Goal: Transaction & Acquisition: Purchase product/service

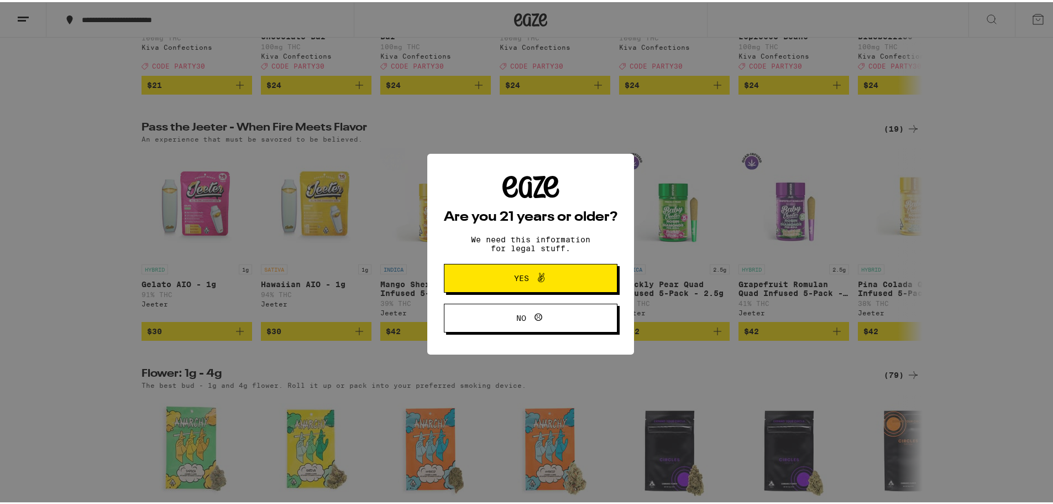
scroll to position [829, 0]
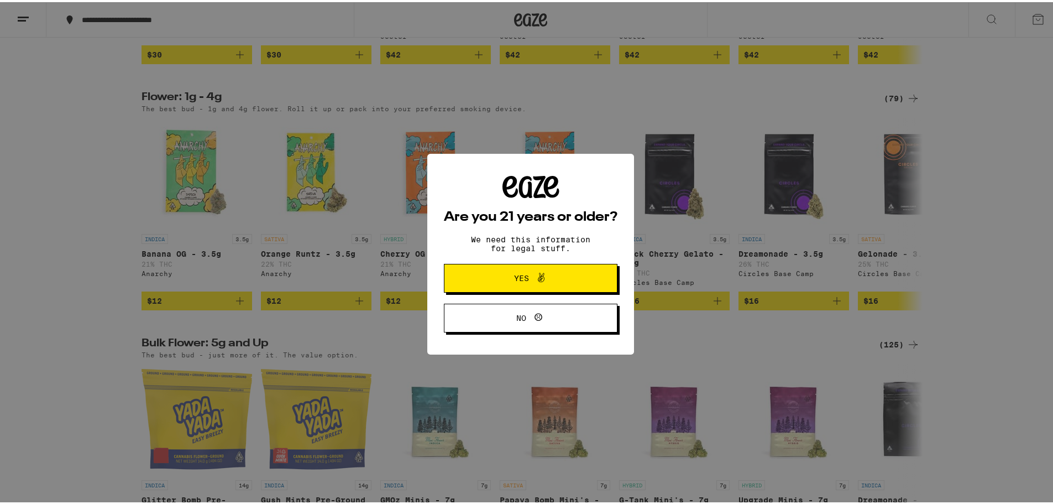
click at [515, 266] on button "Yes" at bounding box center [531, 275] width 174 height 29
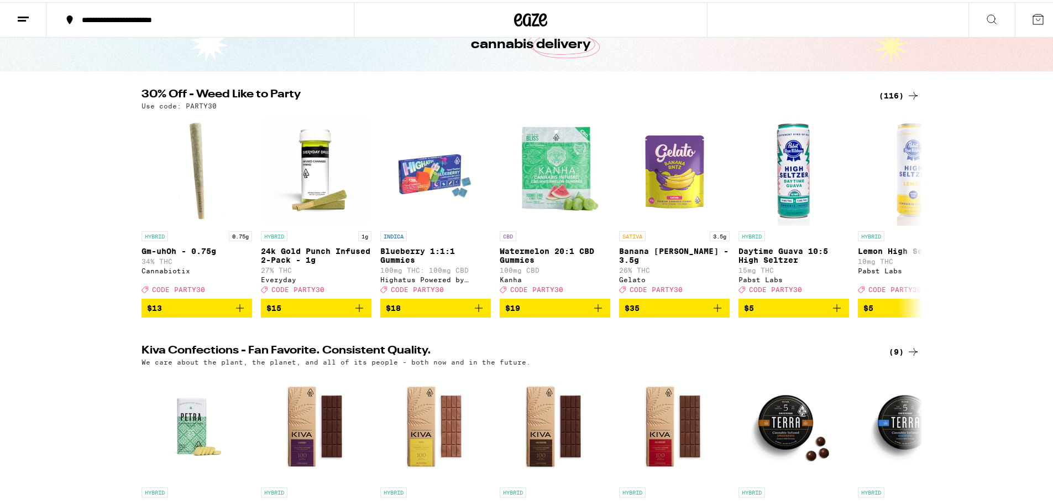
scroll to position [0, 0]
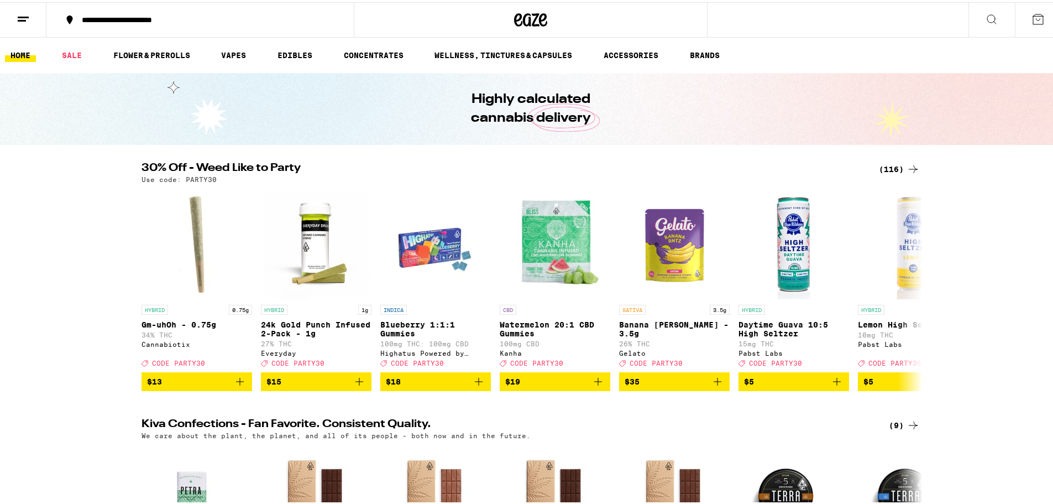
click at [985, 14] on icon at bounding box center [991, 17] width 13 height 13
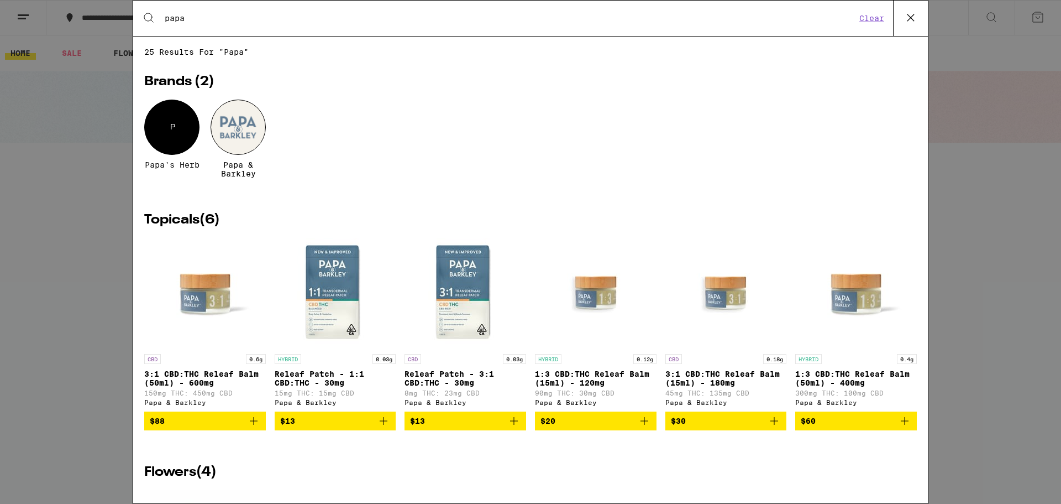
type input "papa"
click at [242, 139] on div at bounding box center [238, 127] width 55 height 55
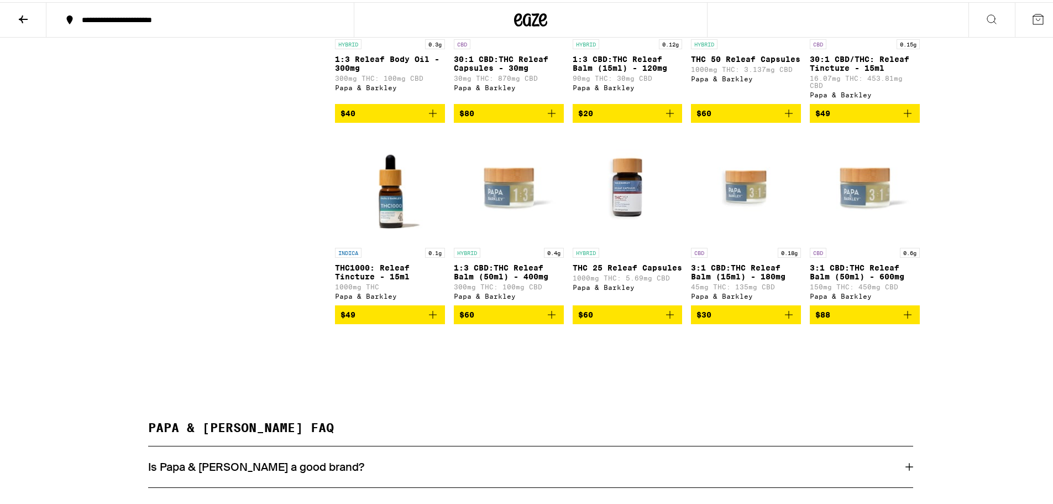
scroll to position [608, 0]
